Goal: Task Accomplishment & Management: Contribute content

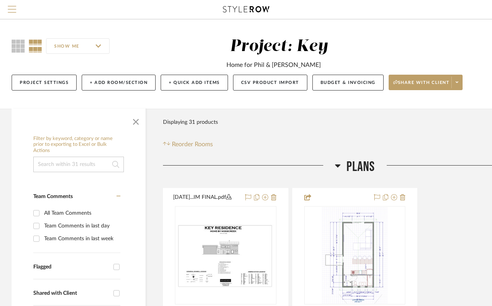
click at [17, 11] on button "Menu" at bounding box center [12, 9] width 24 height 19
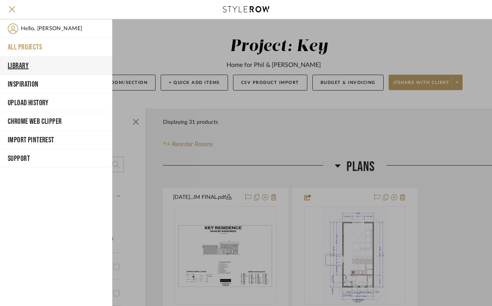
click at [39, 64] on button "Library" at bounding box center [56, 65] width 112 height 19
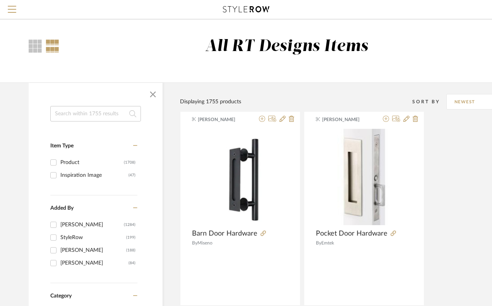
click at [107, 115] on input at bounding box center [95, 113] width 91 height 15
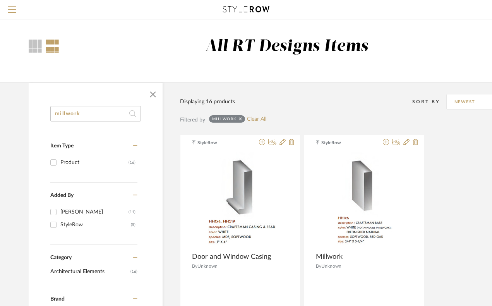
drag, startPoint x: 91, startPoint y: 114, endPoint x: 8, endPoint y: 111, distance: 82.5
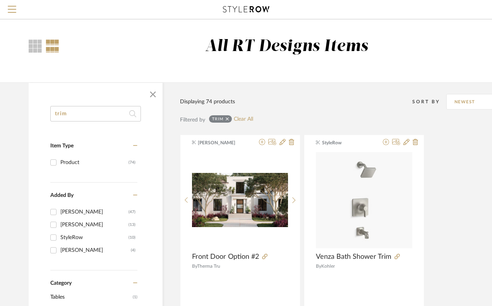
click at [71, 116] on input "trim" at bounding box center [95, 113] width 91 height 15
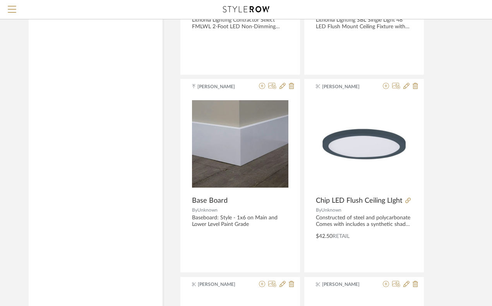
scroll to position [2430, 0]
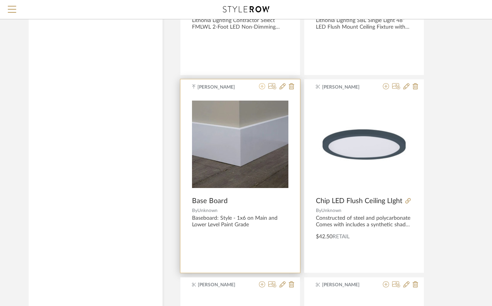
click at [262, 87] on icon at bounding box center [262, 86] width 6 height 6
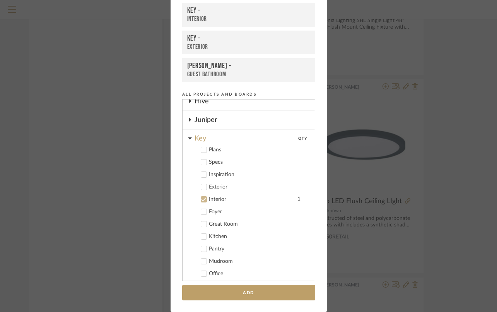
scroll to position [124, 0]
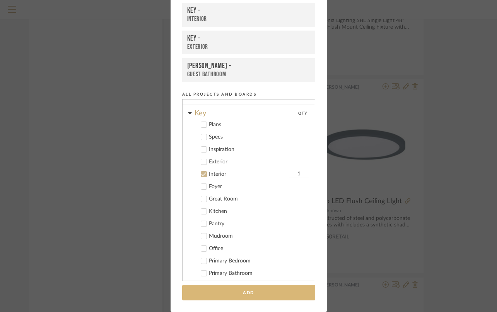
click at [251, 293] on button "Add" at bounding box center [248, 293] width 133 height 16
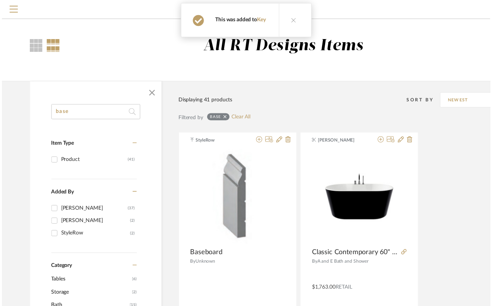
scroll to position [2430, 0]
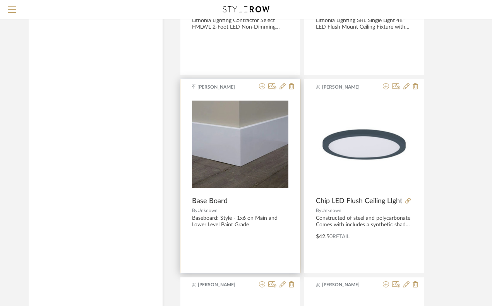
click at [207, 188] on div "0" at bounding box center [240, 144] width 96 height 97
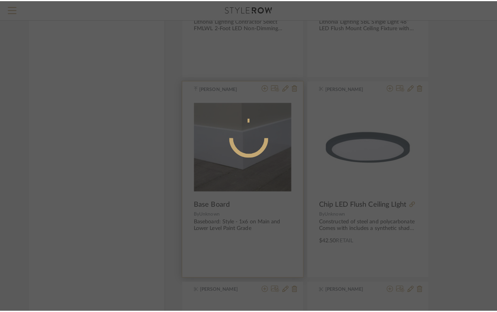
scroll to position [0, 0]
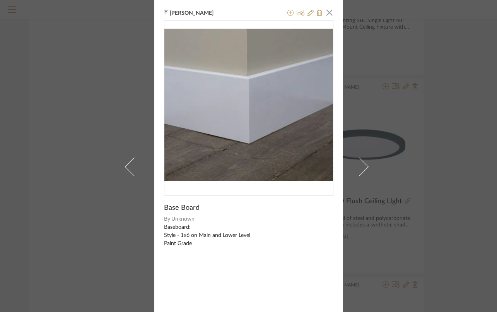
click at [188, 229] on div "Baseboard: Style - 1x6 on Main and Lower Level Paint Grade" at bounding box center [248, 235] width 169 height 24
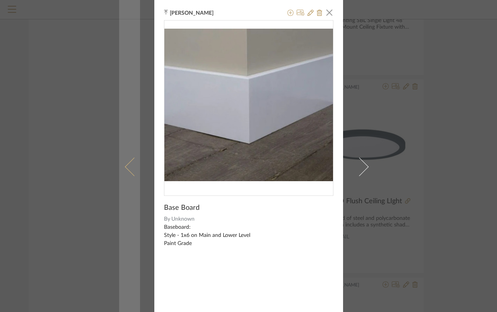
click at [130, 64] on link at bounding box center [129, 166] width 21 height 333
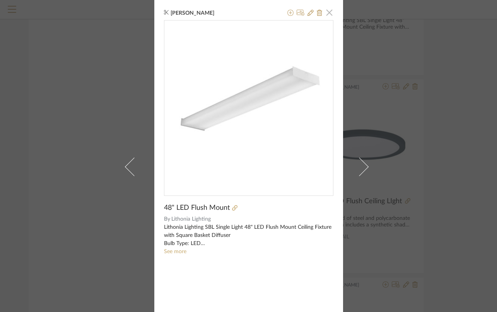
click at [328, 15] on span "button" at bounding box center [329, 12] width 15 height 15
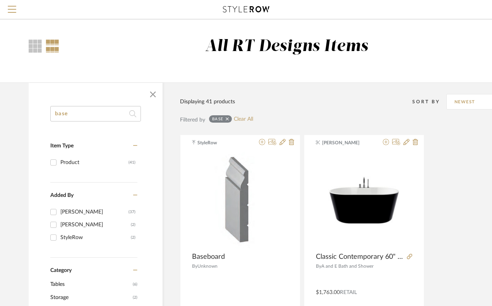
click at [68, 121] on input "base" at bounding box center [95, 113] width 91 height 15
click at [72, 118] on input "base" at bounding box center [95, 113] width 91 height 15
type input "d"
type input "casing"
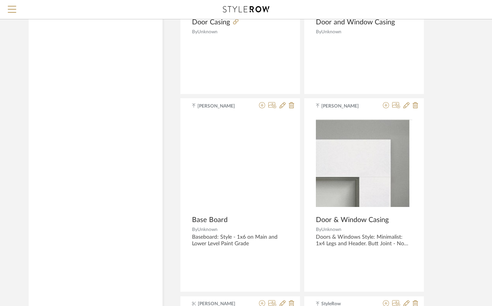
scroll to position [1649, 0]
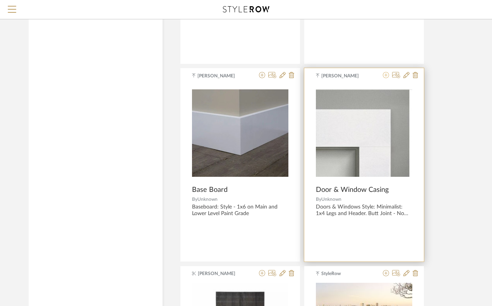
click at [386, 76] on icon at bounding box center [386, 75] width 6 height 6
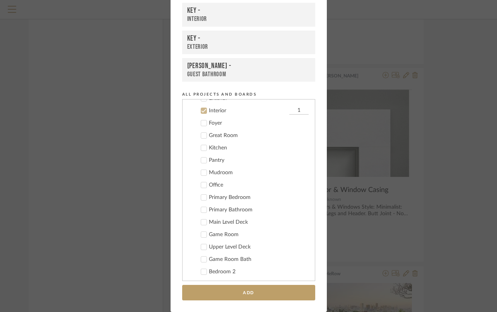
scroll to position [192, 0]
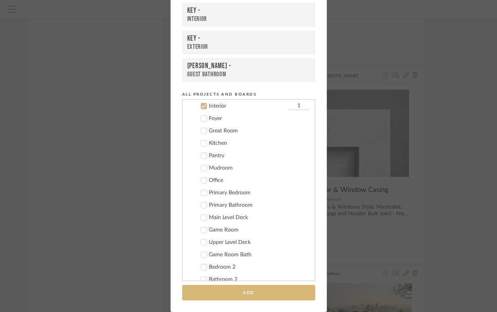
click at [226, 290] on button "Add" at bounding box center [248, 293] width 133 height 16
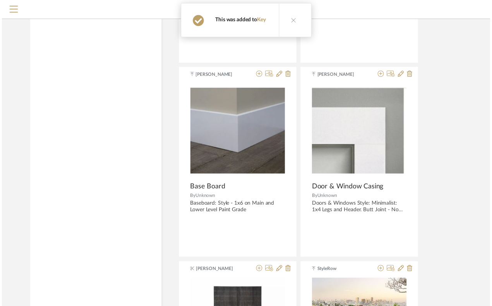
scroll to position [1649, 0]
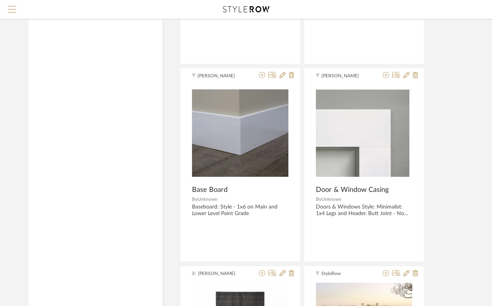
click at [13, 12] on span "Menu" at bounding box center [12, 12] width 9 height 12
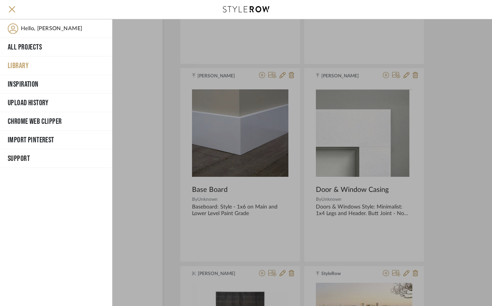
click at [25, 63] on button "Library" at bounding box center [56, 65] width 112 height 19
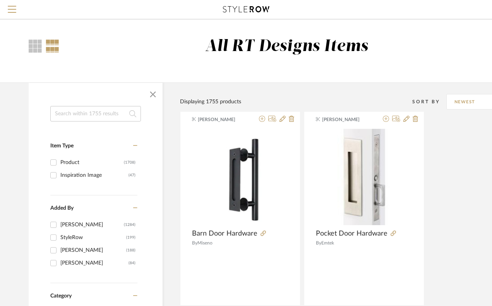
click at [73, 109] on input at bounding box center [95, 113] width 91 height 15
type input "railing"
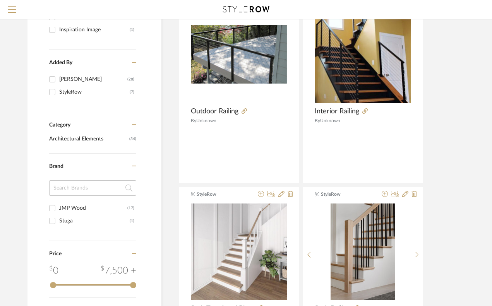
scroll to position [0, 1]
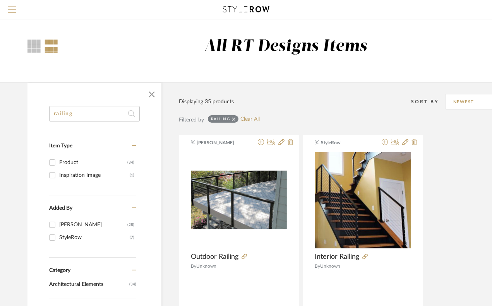
click at [11, 7] on span "Menu" at bounding box center [12, 6] width 9 height 1
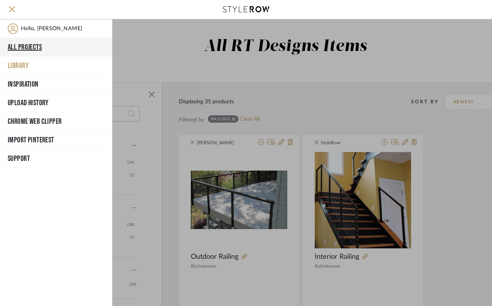
click at [32, 40] on button "All Projects" at bounding box center [56, 47] width 112 height 19
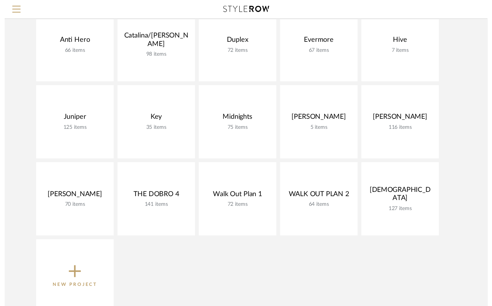
scroll to position [111, 0]
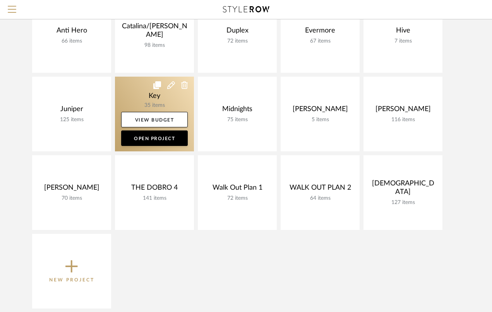
click at [156, 95] on link at bounding box center [154, 114] width 79 height 75
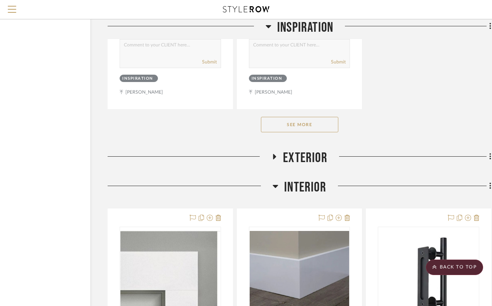
scroll to position [1565, 65]
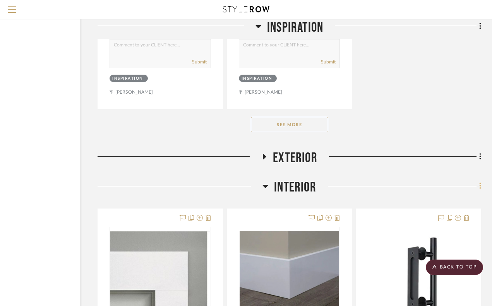
click at [479, 182] on icon at bounding box center [480, 186] width 2 height 9
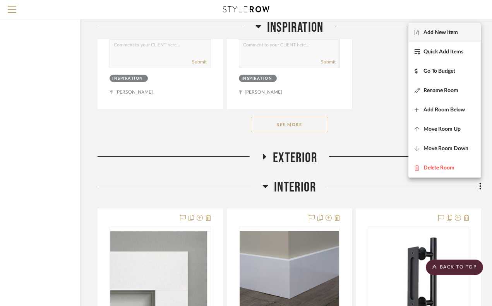
click at [417, 34] on icon at bounding box center [416, 32] width 4 height 5
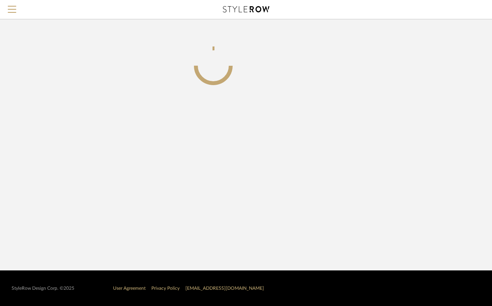
scroll to position [0, 60]
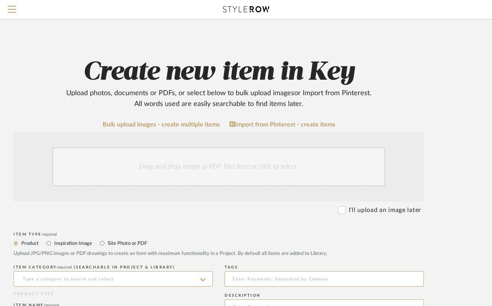
click at [161, 159] on div "Drag and drop image or PDF files here or click to select." at bounding box center [218, 166] width 333 height 39
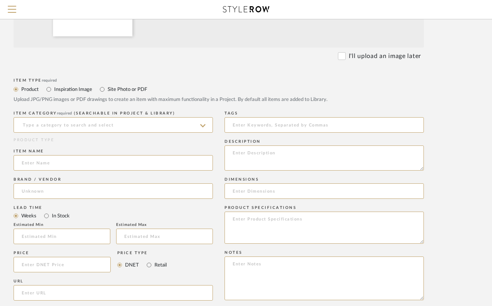
scroll to position [246, 60]
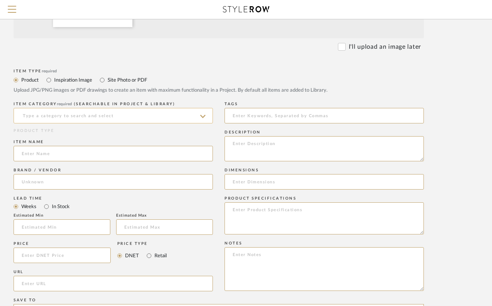
click at [133, 116] on input at bounding box center [113, 115] width 199 height 15
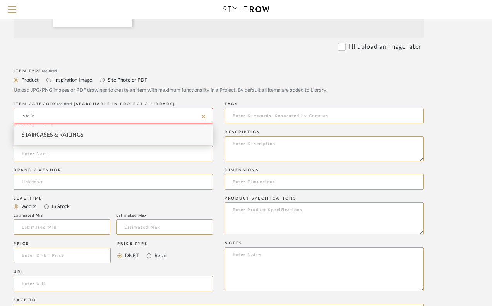
type input "Staircases & Railings"
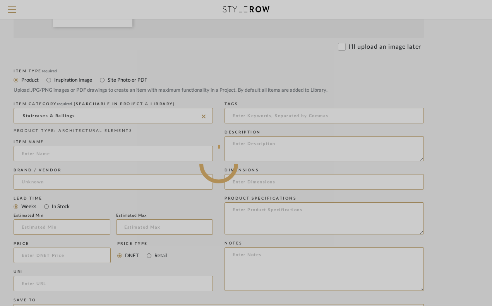
click at [66, 154] on div at bounding box center [218, 163] width 557 height 819
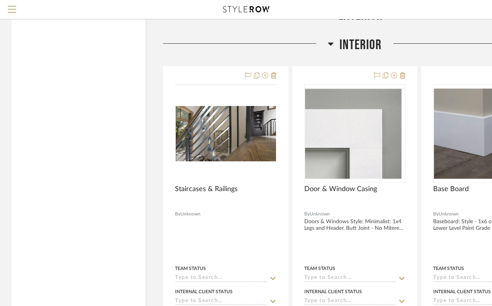
scroll to position [1737, 0]
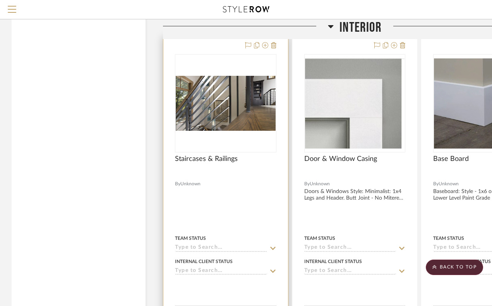
click at [224, 128] on div "0" at bounding box center [225, 103] width 101 height 97
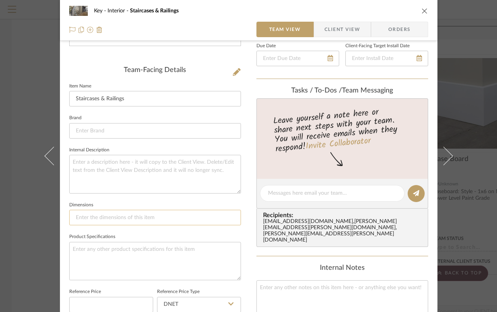
scroll to position [176, 0]
click at [82, 246] on textarea at bounding box center [155, 260] width 172 height 38
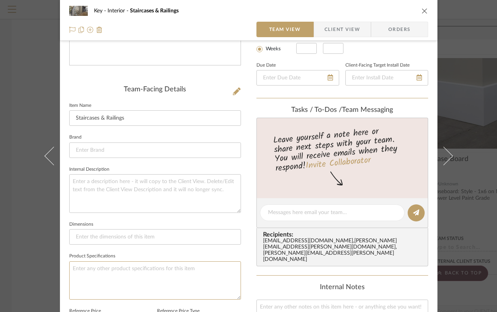
scroll to position [178, 0]
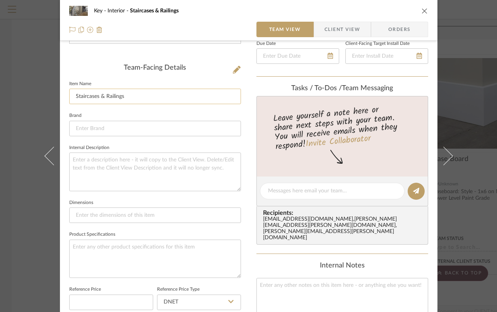
click at [120, 93] on input "Staircases & Railings" at bounding box center [155, 96] width 172 height 15
type input "i"
type input "Interior Stair Railing"
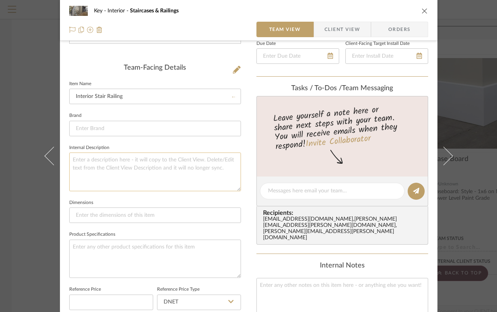
click at [104, 173] on textarea at bounding box center [155, 171] width 172 height 38
click at [79, 250] on textarea at bounding box center [155, 258] width 172 height 38
type textarea "Open Railing to be flat"
